Goal: Task Accomplishment & Management: Use online tool/utility

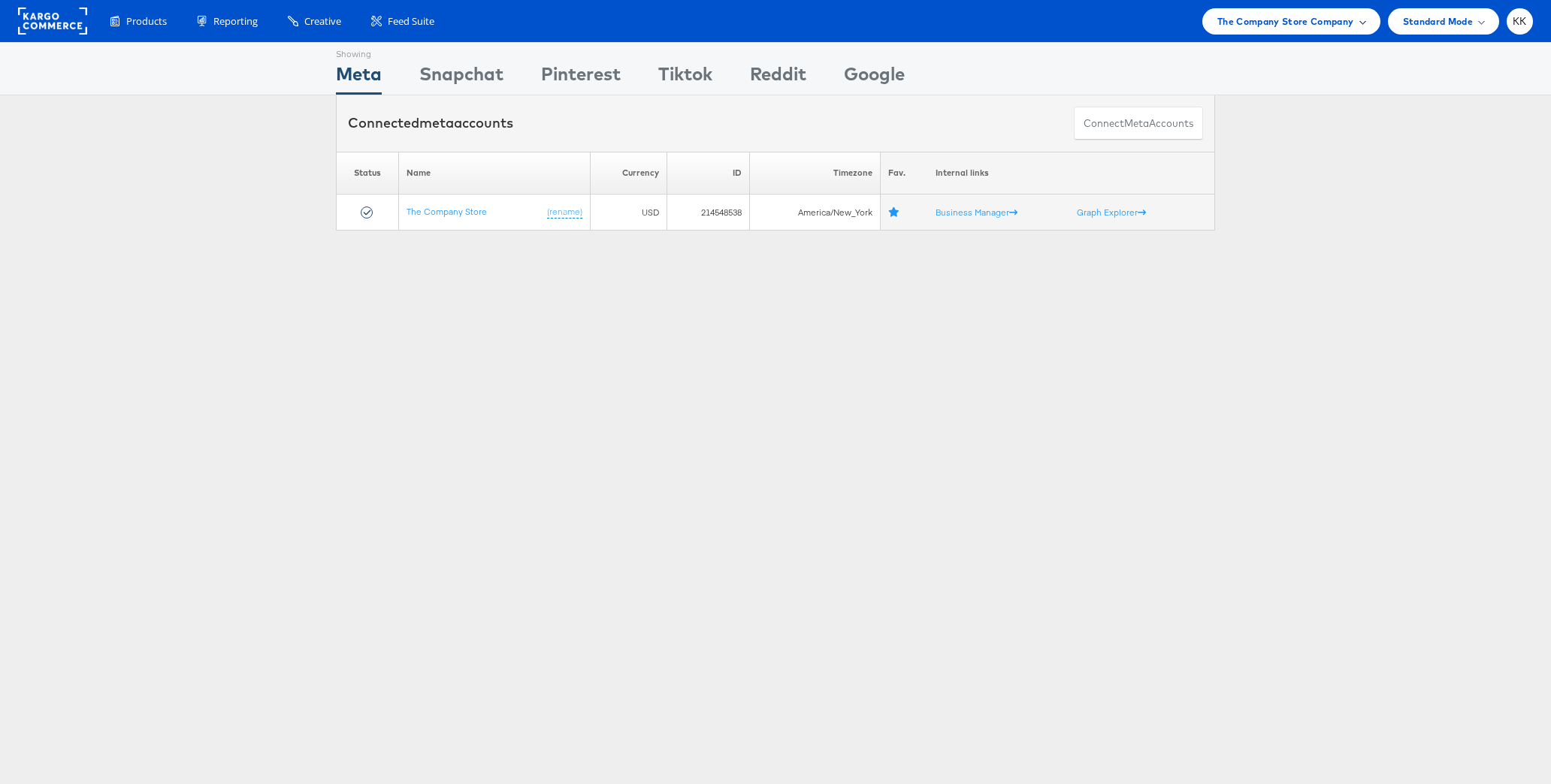
click at [1254, 33] on div "The Company Store Company" at bounding box center [1291, 21] width 178 height 26
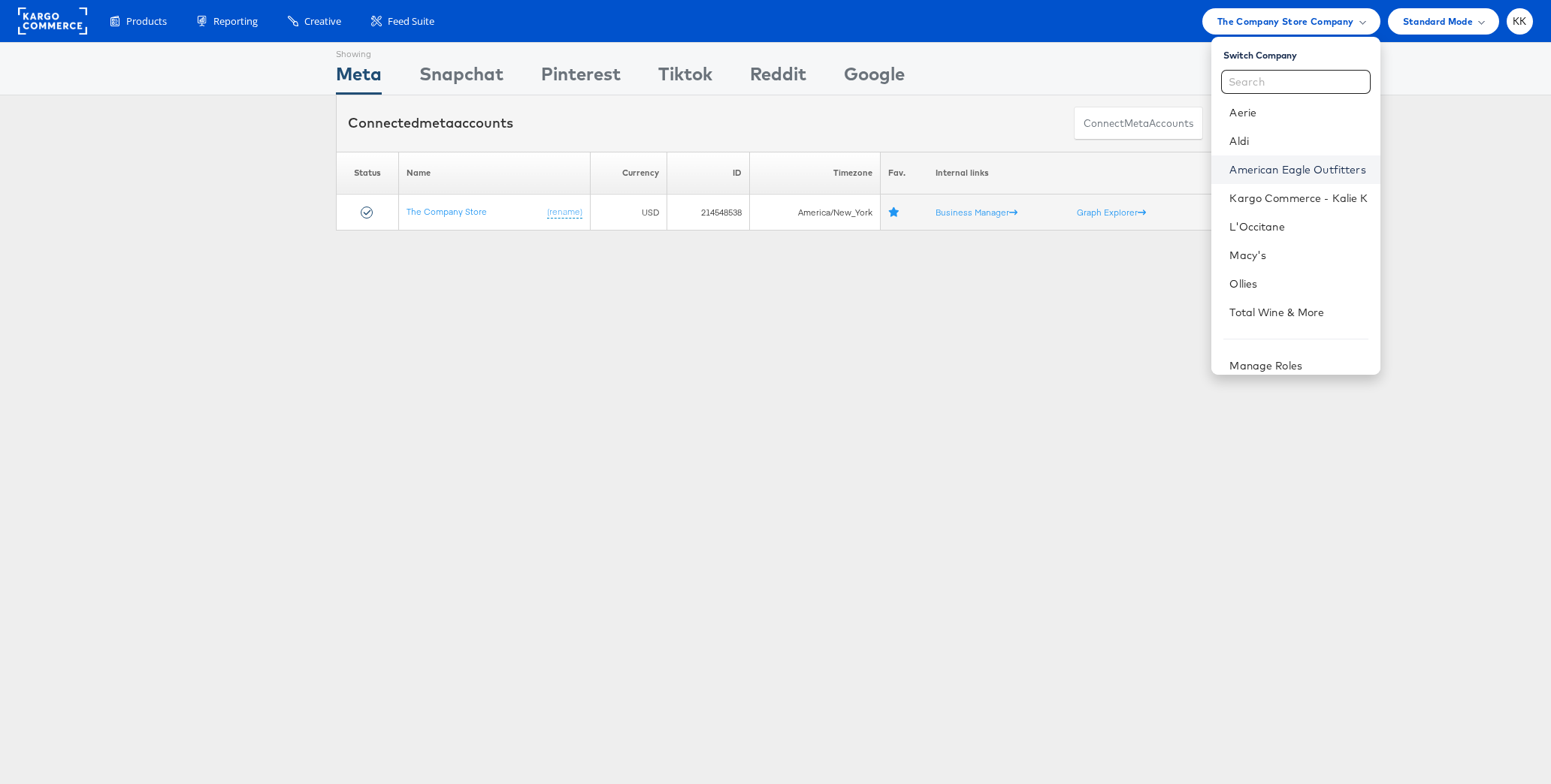
click at [1259, 167] on link "American Eagle Outfitters" at bounding box center [1298, 170] width 139 height 15
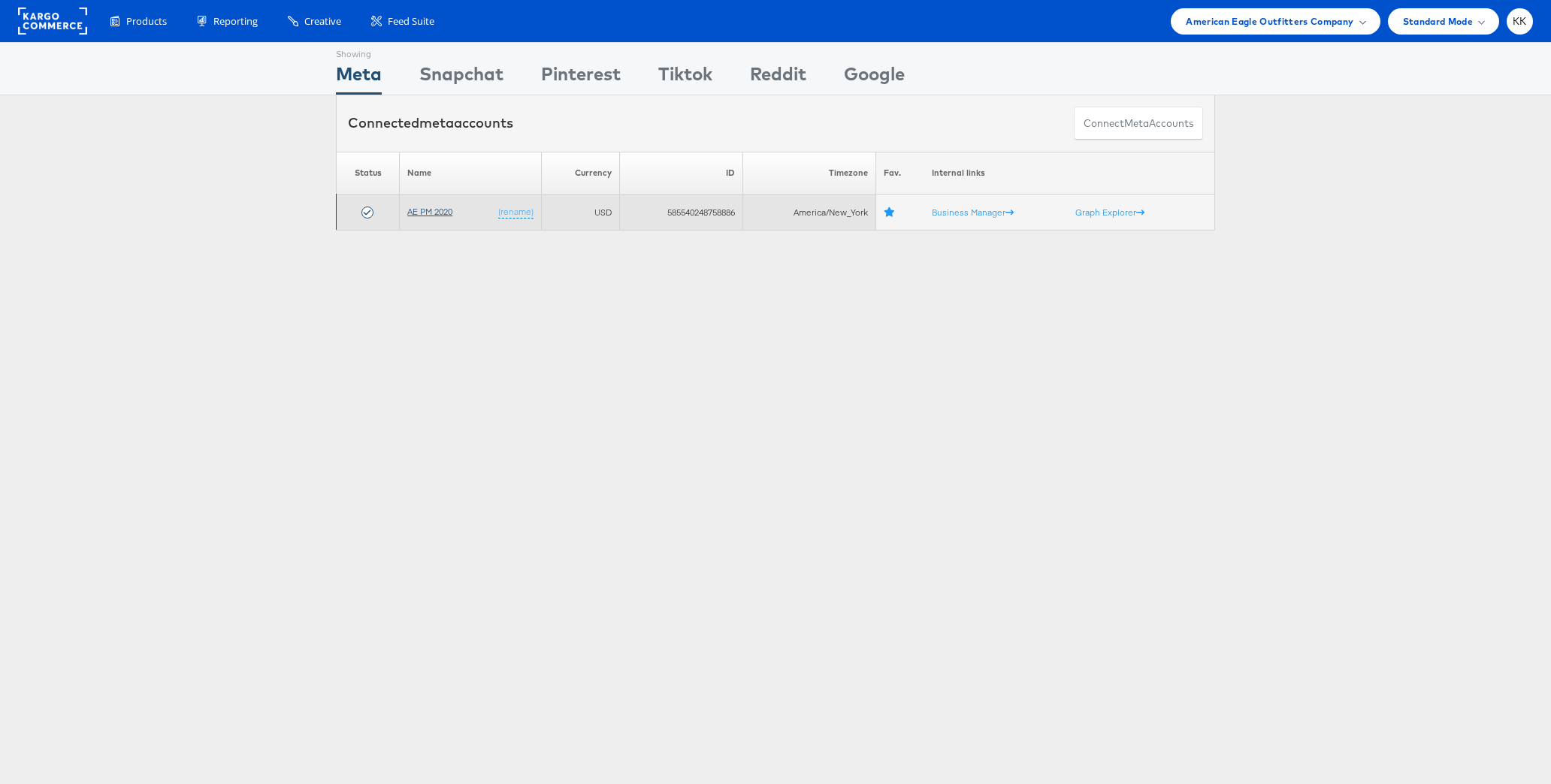
click at [422, 214] on link "AE PM 2020" at bounding box center [429, 211] width 45 height 11
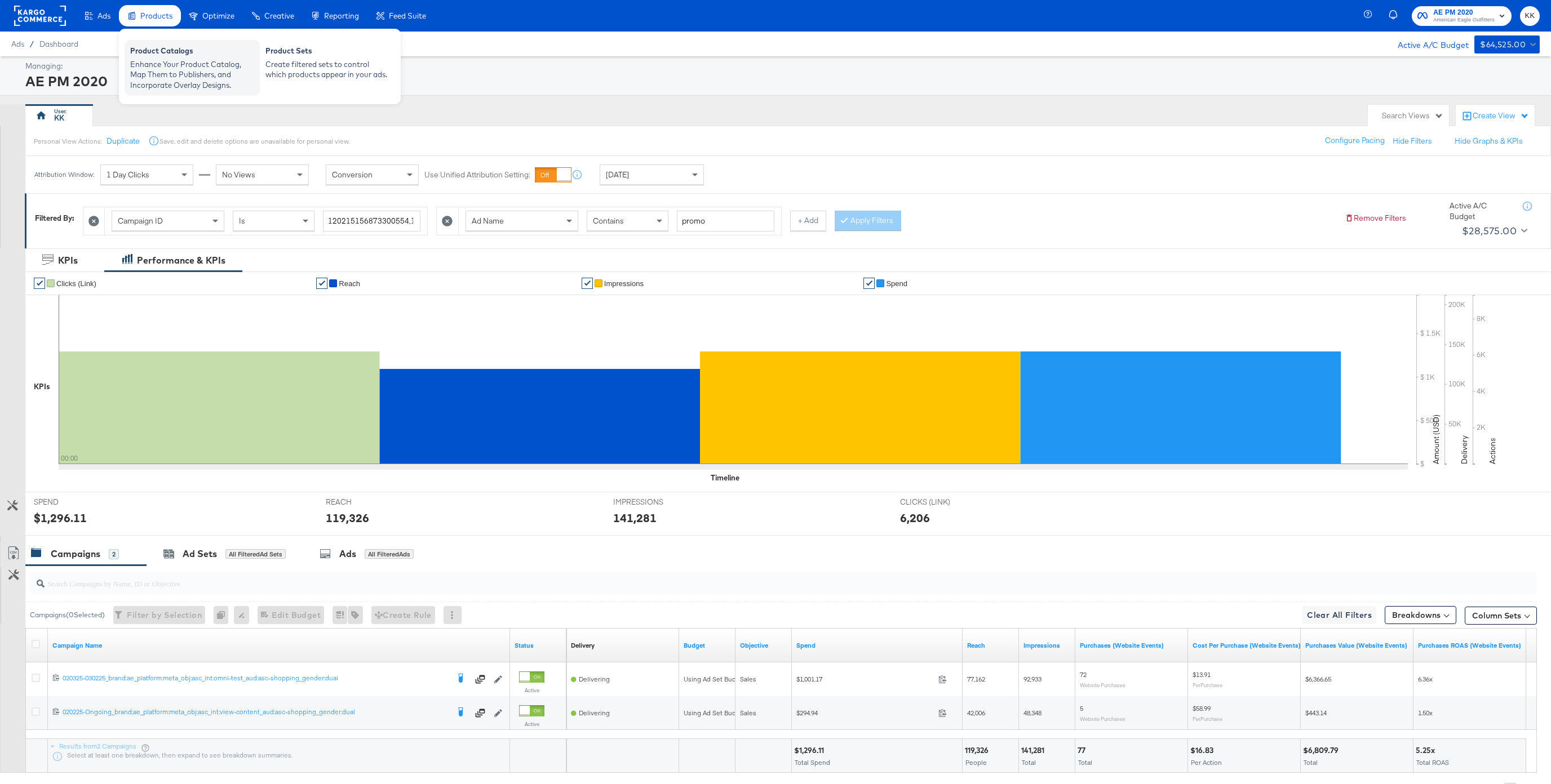
click at [174, 67] on div "Enhance Your Product Catalog, Map Them to Publishers, and Incorporate Overlay D…" at bounding box center [192, 75] width 124 height 32
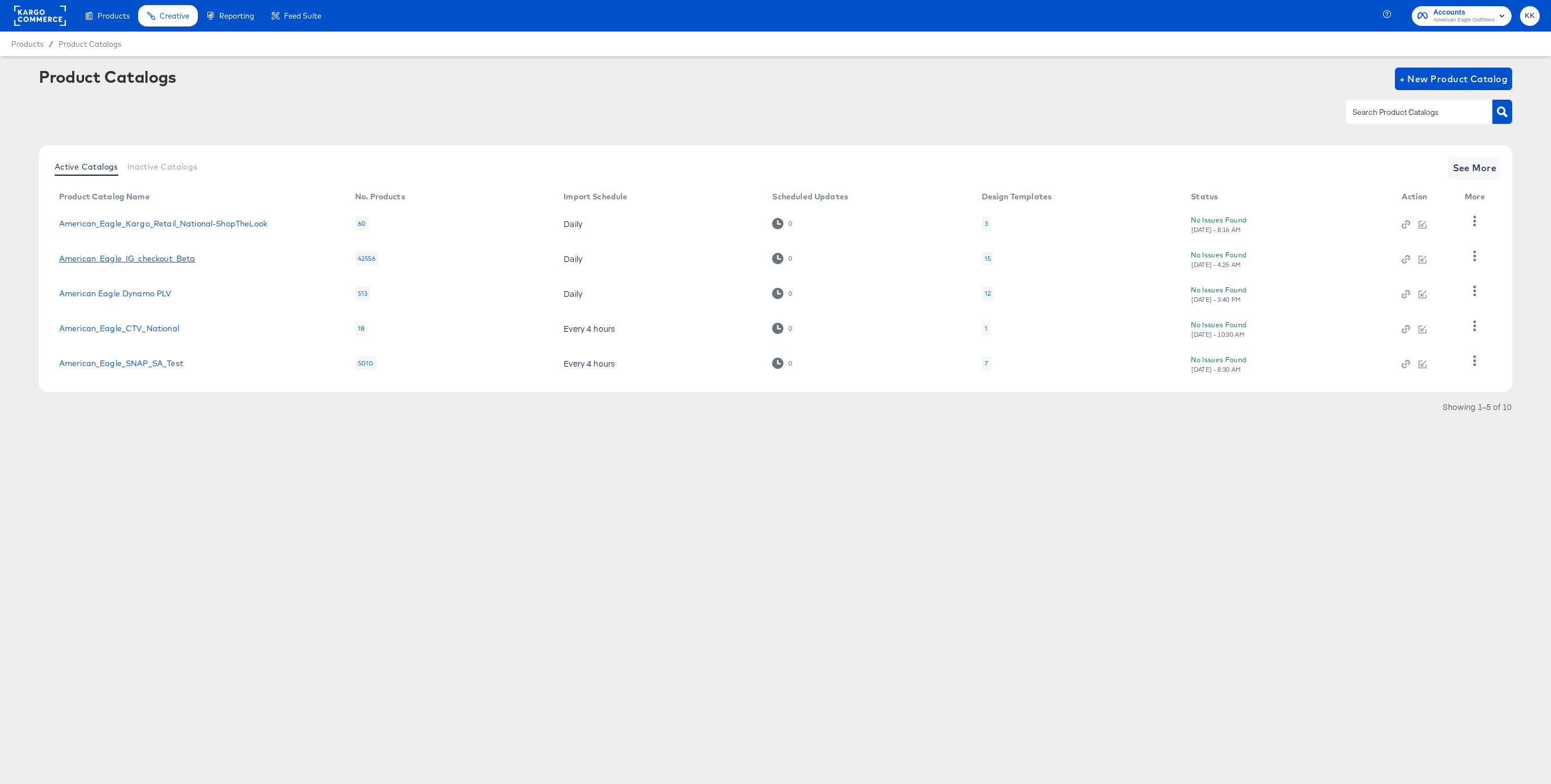
click at [147, 260] on link "American_Eagle_IG_checkout_Beta" at bounding box center [127, 258] width 136 height 9
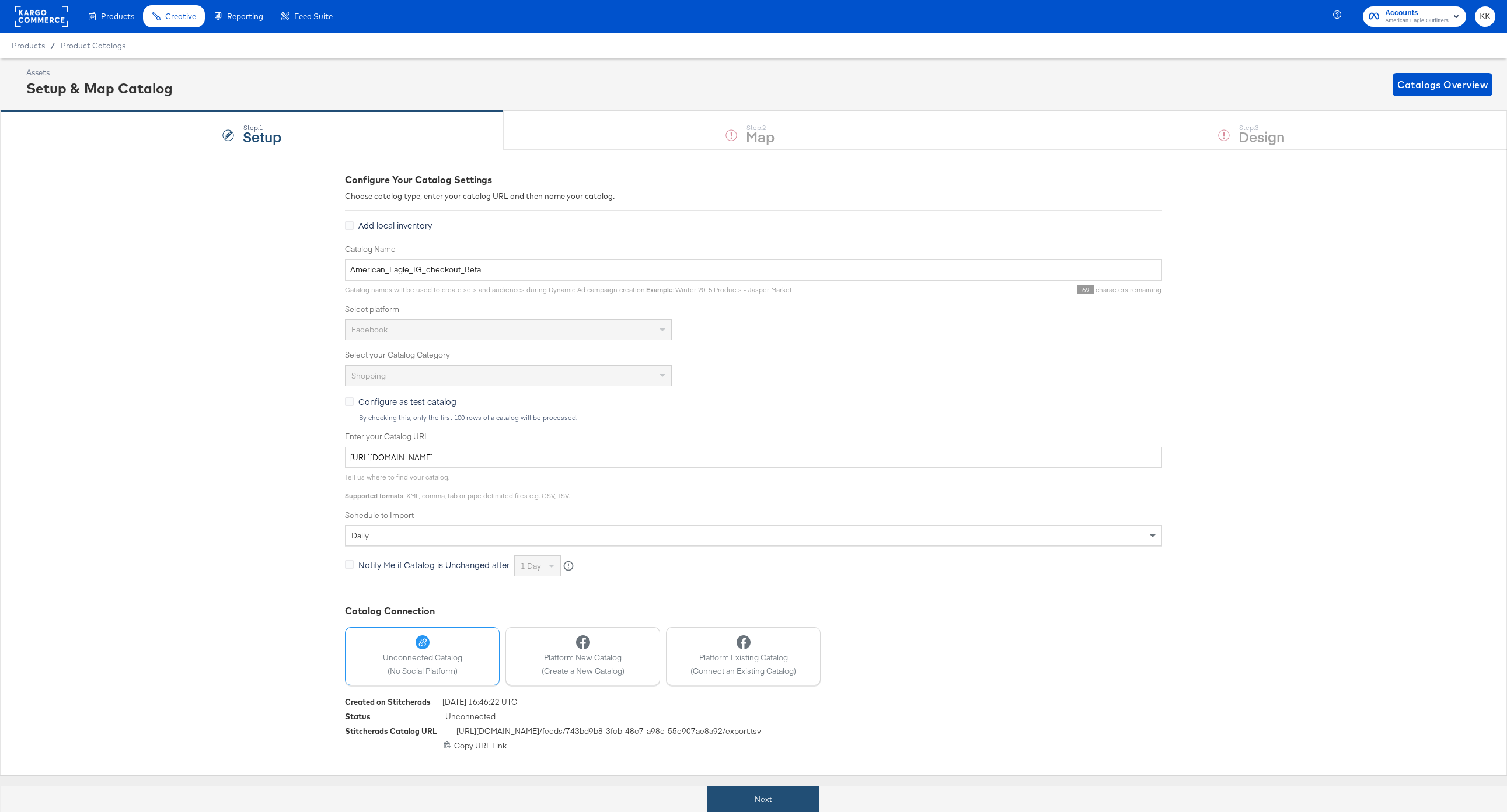
click at [788, 799] on button "Next" at bounding box center [763, 799] width 111 height 26
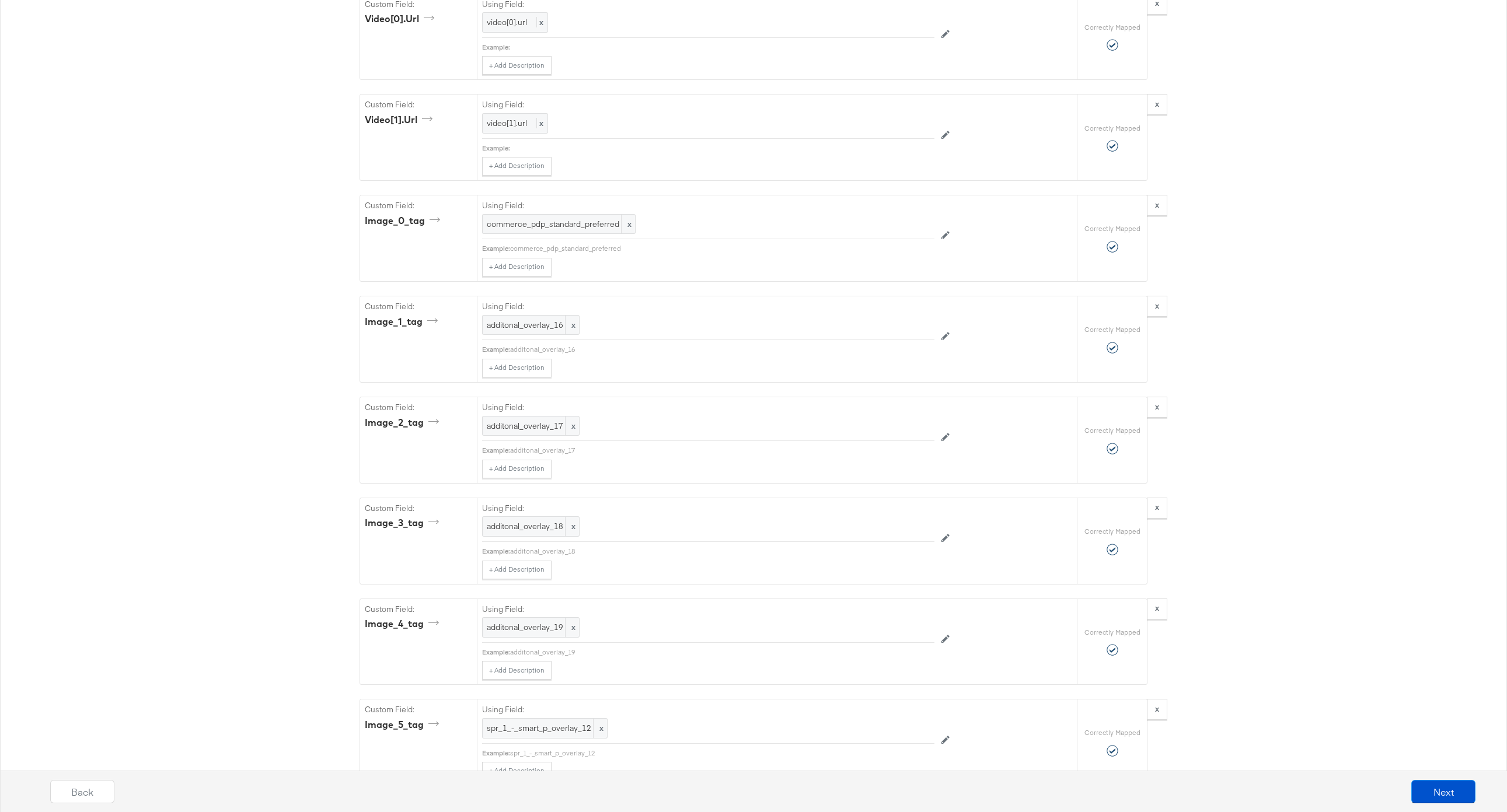
scroll to position [2543, 0]
